Goal: Transaction & Acquisition: Download file/media

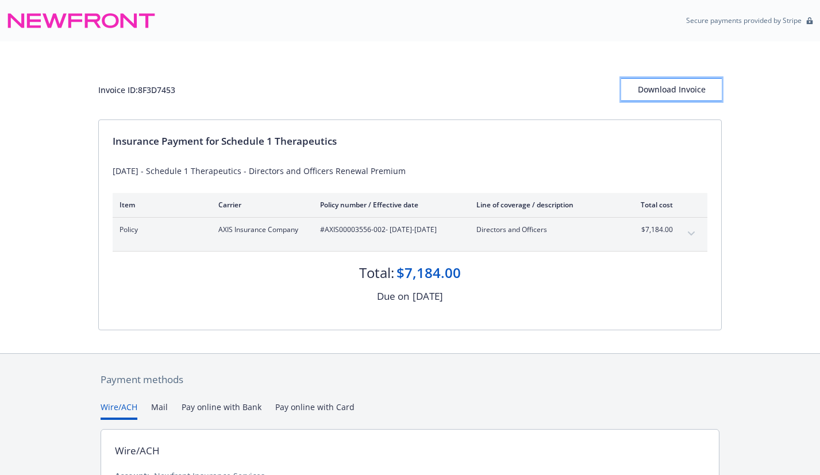
click at [675, 82] on div "Download Invoice" at bounding box center [671, 90] width 101 height 22
